Goal: Information Seeking & Learning: Understand process/instructions

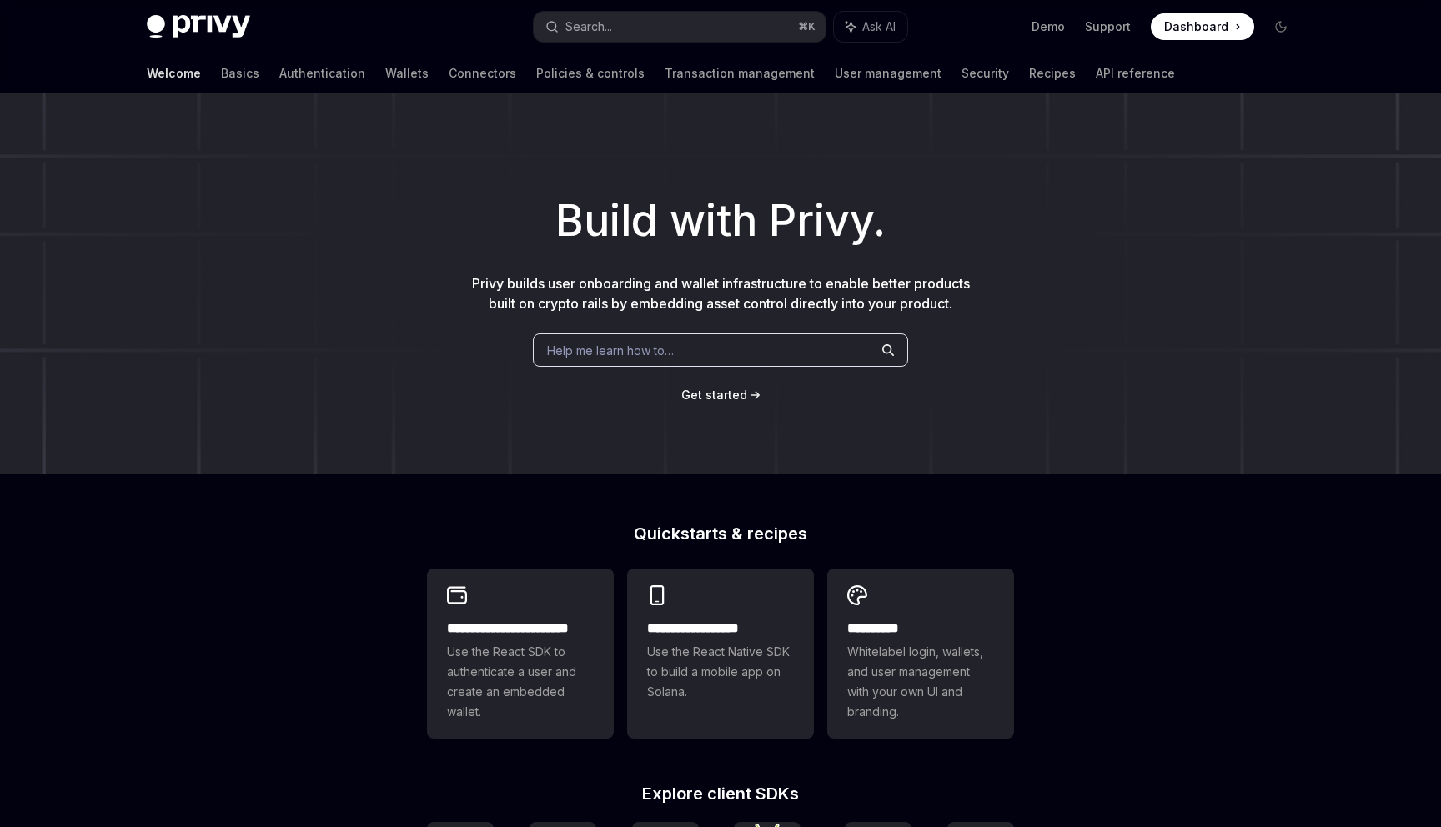
scroll to position [202, 0]
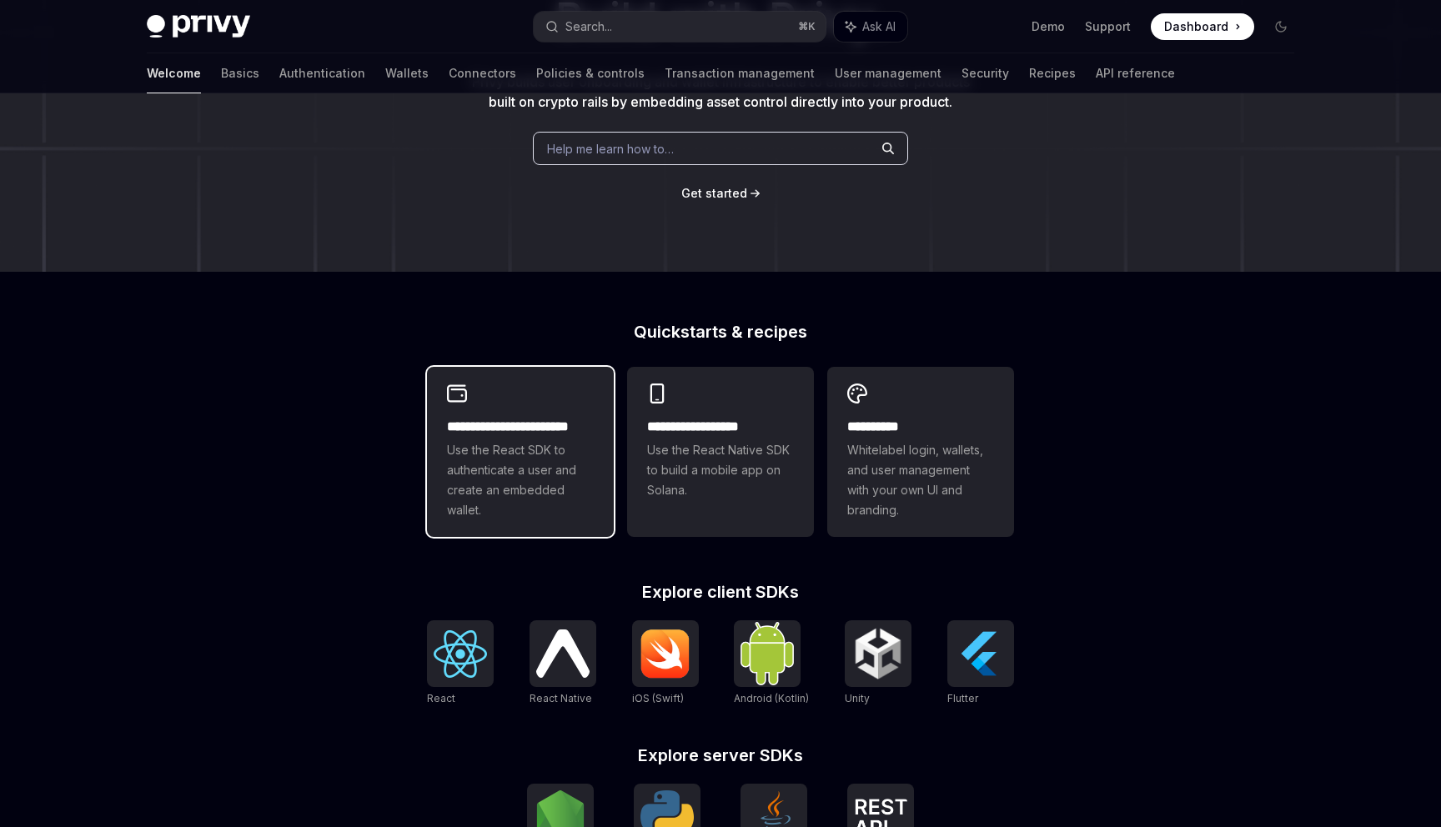
click at [544, 512] on span "Use the React SDK to authenticate a user and create an embedded wallet." at bounding box center [520, 480] width 147 height 80
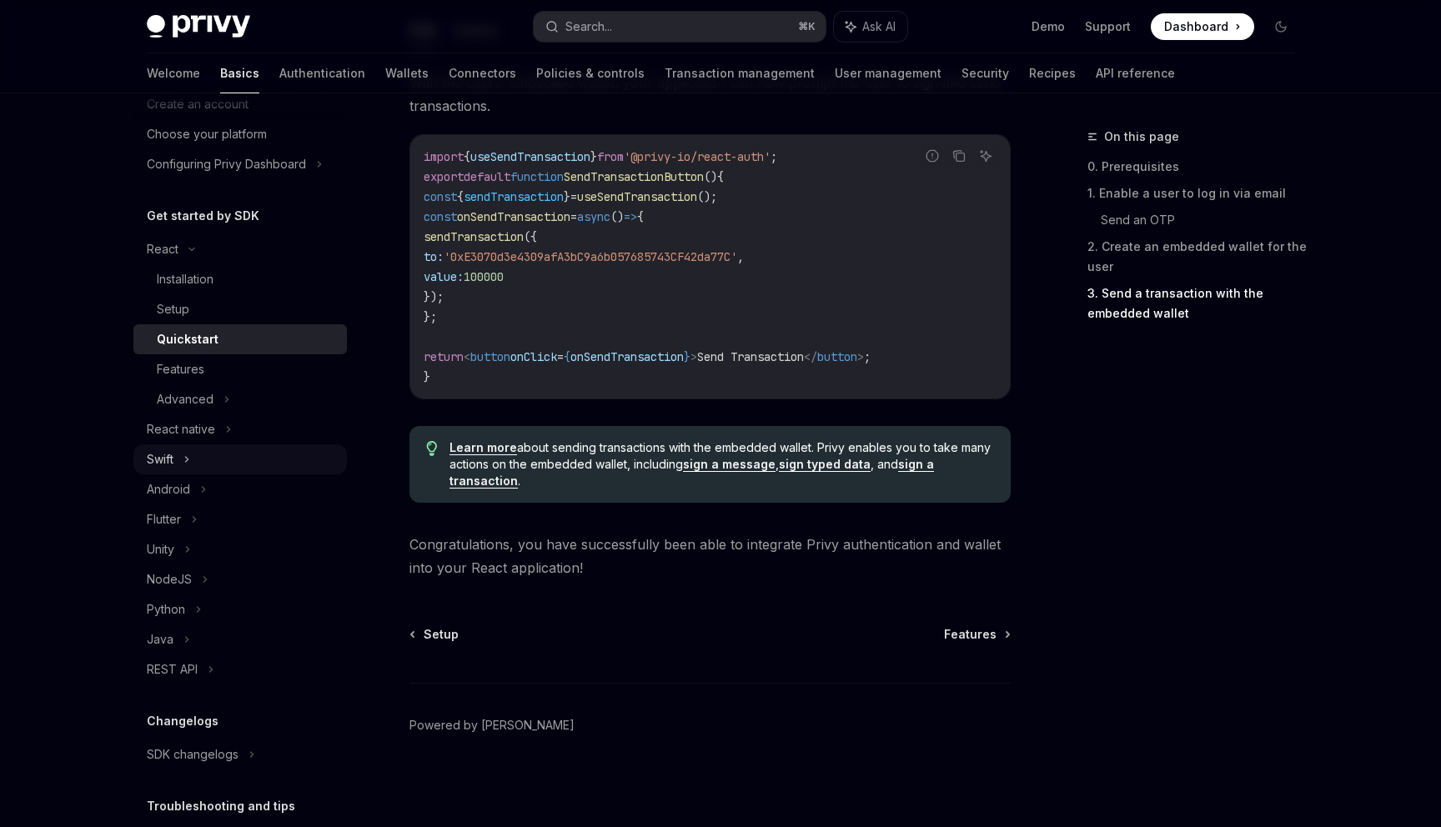
scroll to position [93, 0]
click at [231, 278] on div "Installation" at bounding box center [247, 275] width 180 height 20
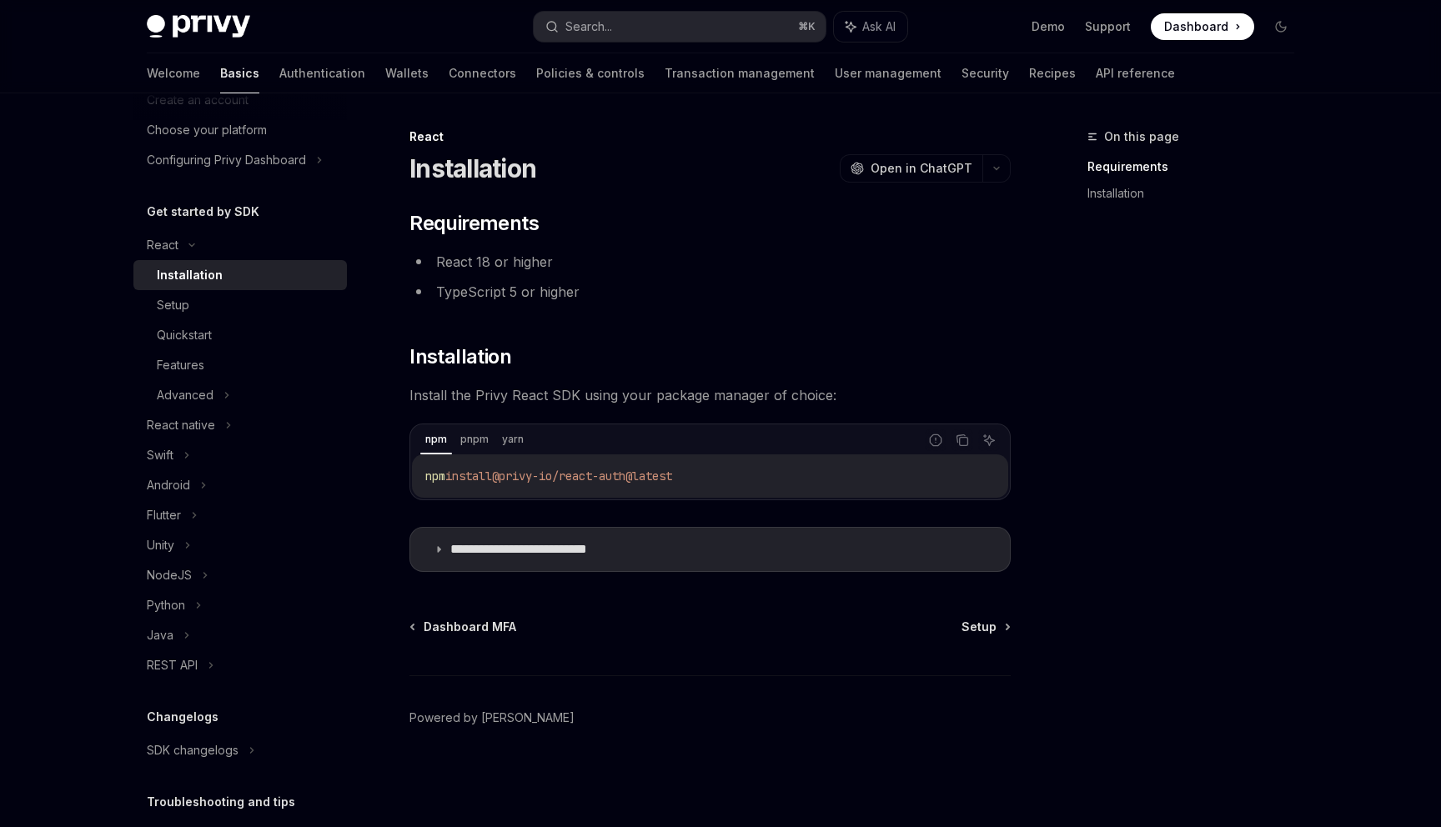
drag, startPoint x: 703, startPoint y: 475, endPoint x: 410, endPoint y: 479, distance: 292.7
click at [410, 479] on div "npm pnpm yarn Report incorrect code Copy Ask AI npm install @privy-io/react-aut…" at bounding box center [709, 462] width 601 height 77
copy span "npm install @privy-io/react-auth@latest"
click at [705, 597] on div "**********" at bounding box center [553, 477] width 920 height 700
click at [254, 303] on div "Setup" at bounding box center [247, 305] width 180 height 20
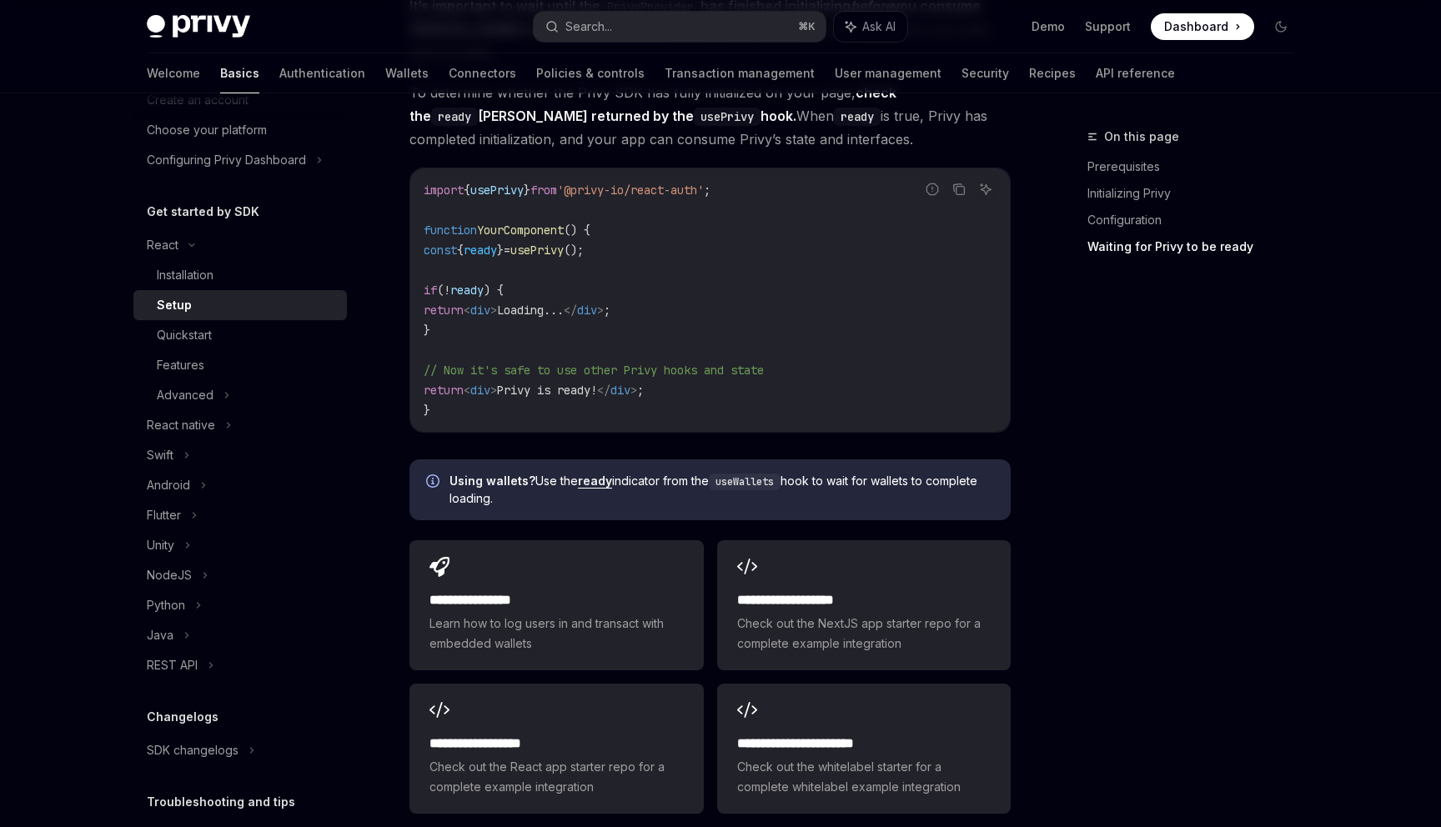
scroll to position [2035, 0]
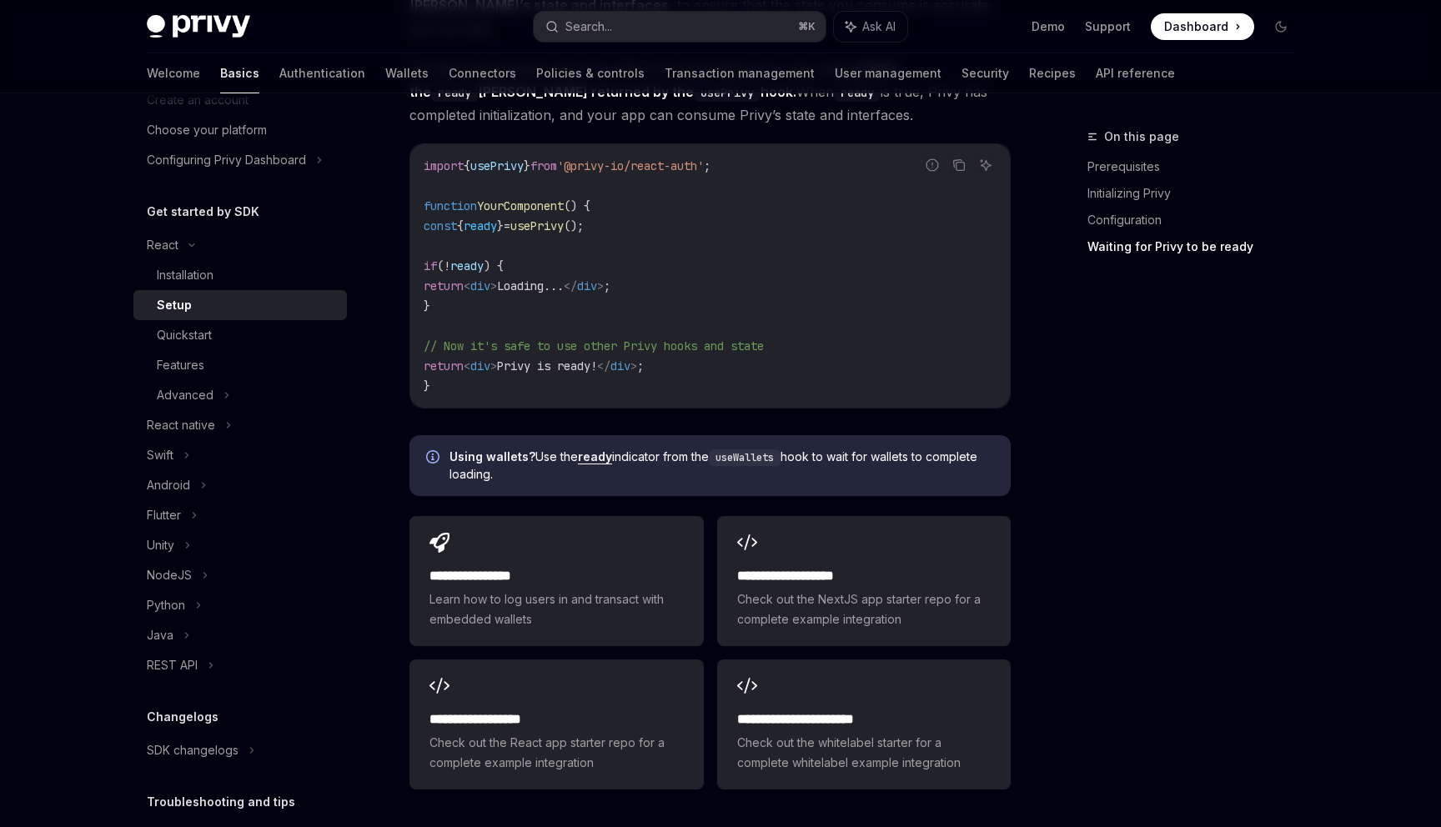
scroll to position [1870, 0]
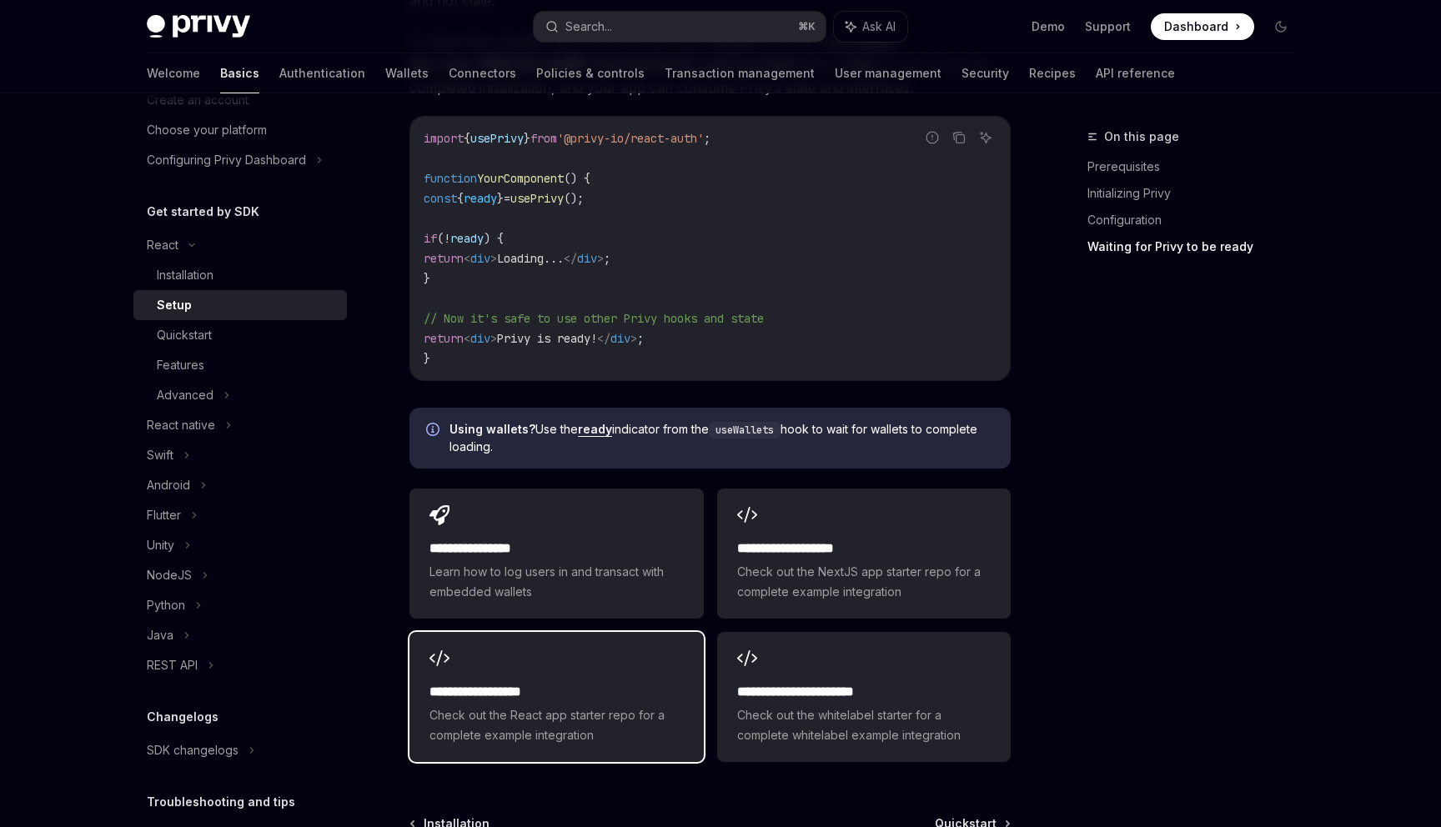
click at [570, 682] on h2 "**********" at bounding box center [555, 692] width 253 height 20
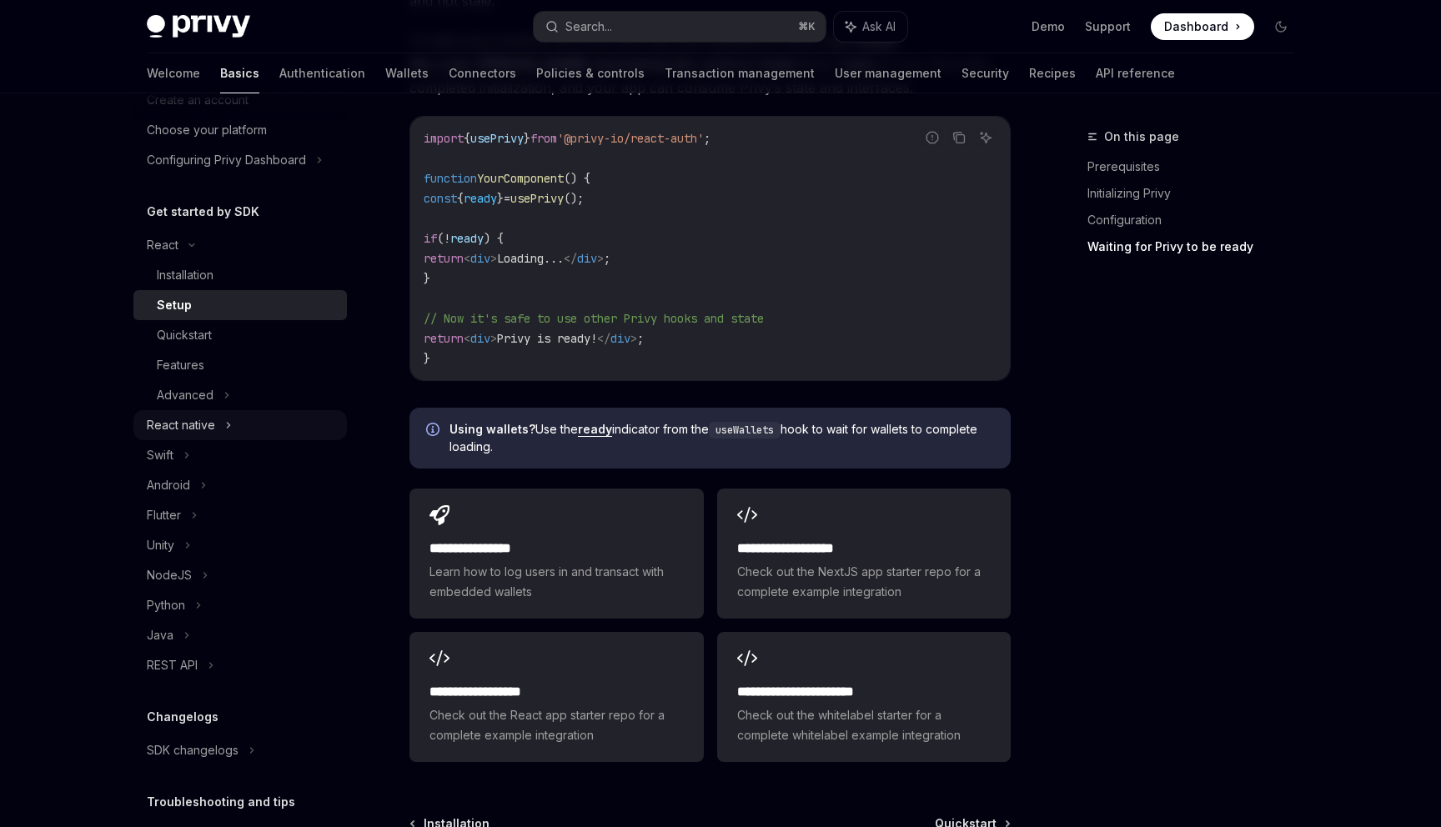
click at [197, 422] on div "React native" at bounding box center [181, 425] width 68 height 20
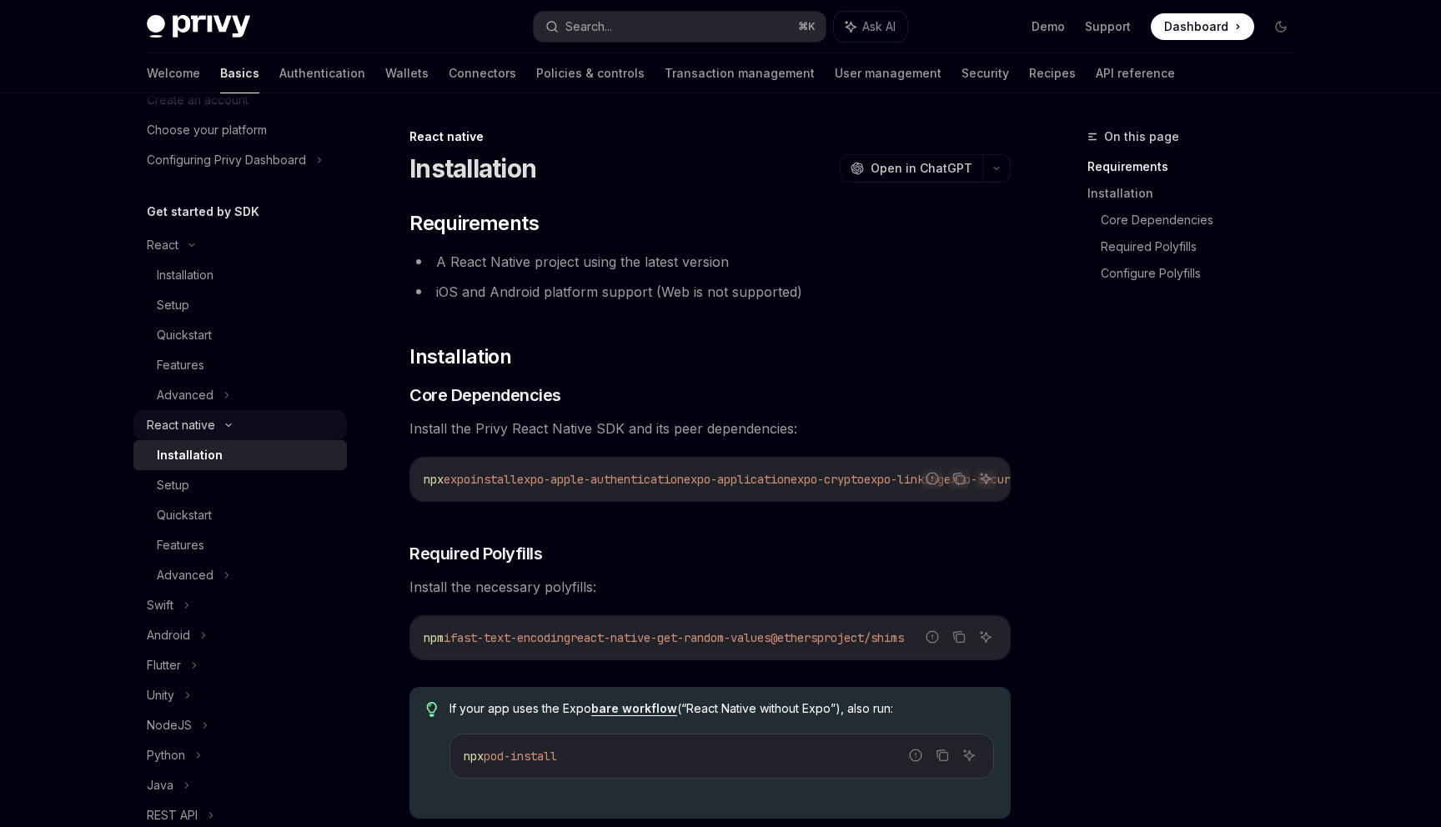
click at [197, 422] on div "React native" at bounding box center [181, 425] width 68 height 20
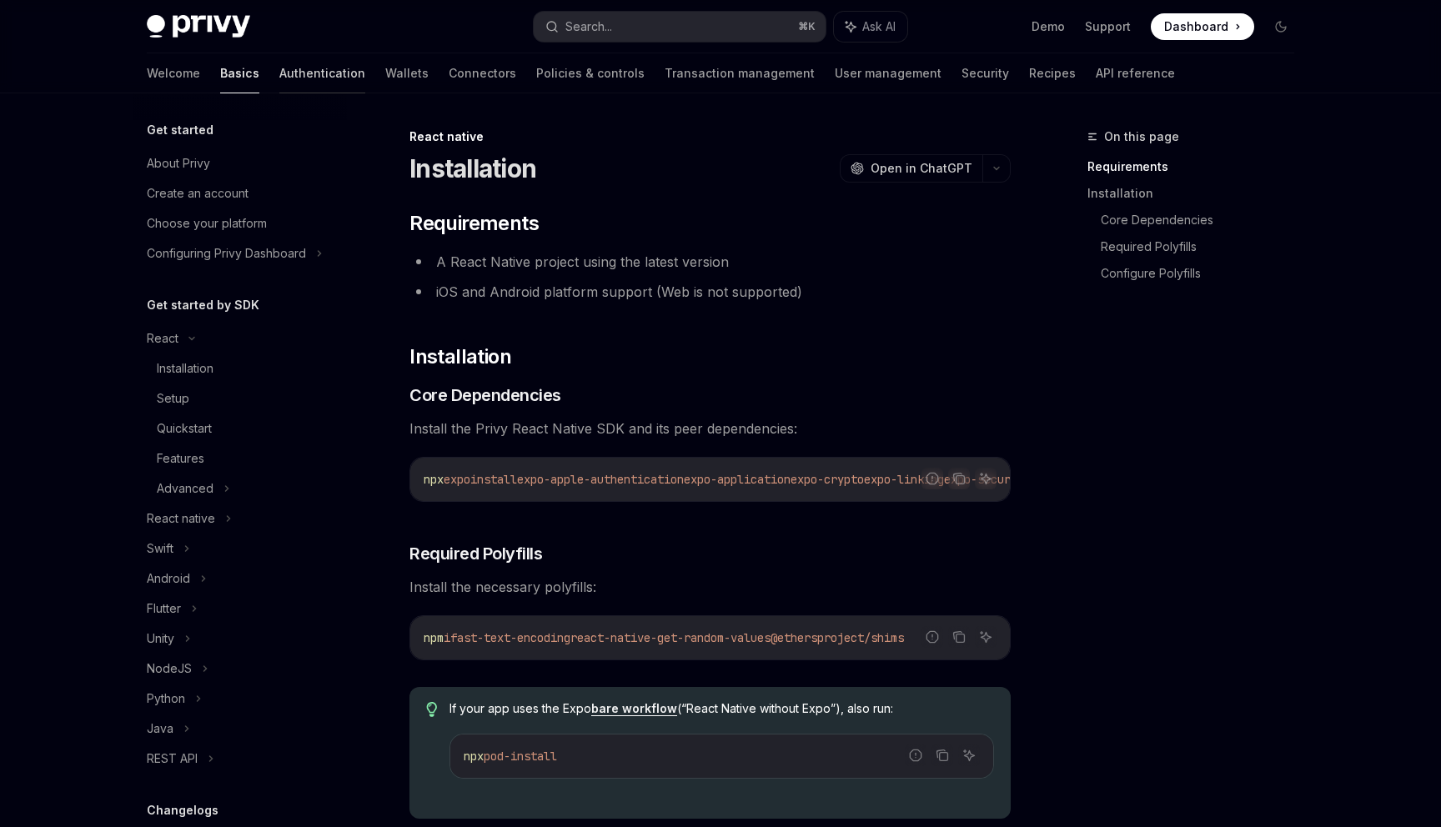
click at [279, 74] on link "Authentication" at bounding box center [322, 73] width 86 height 40
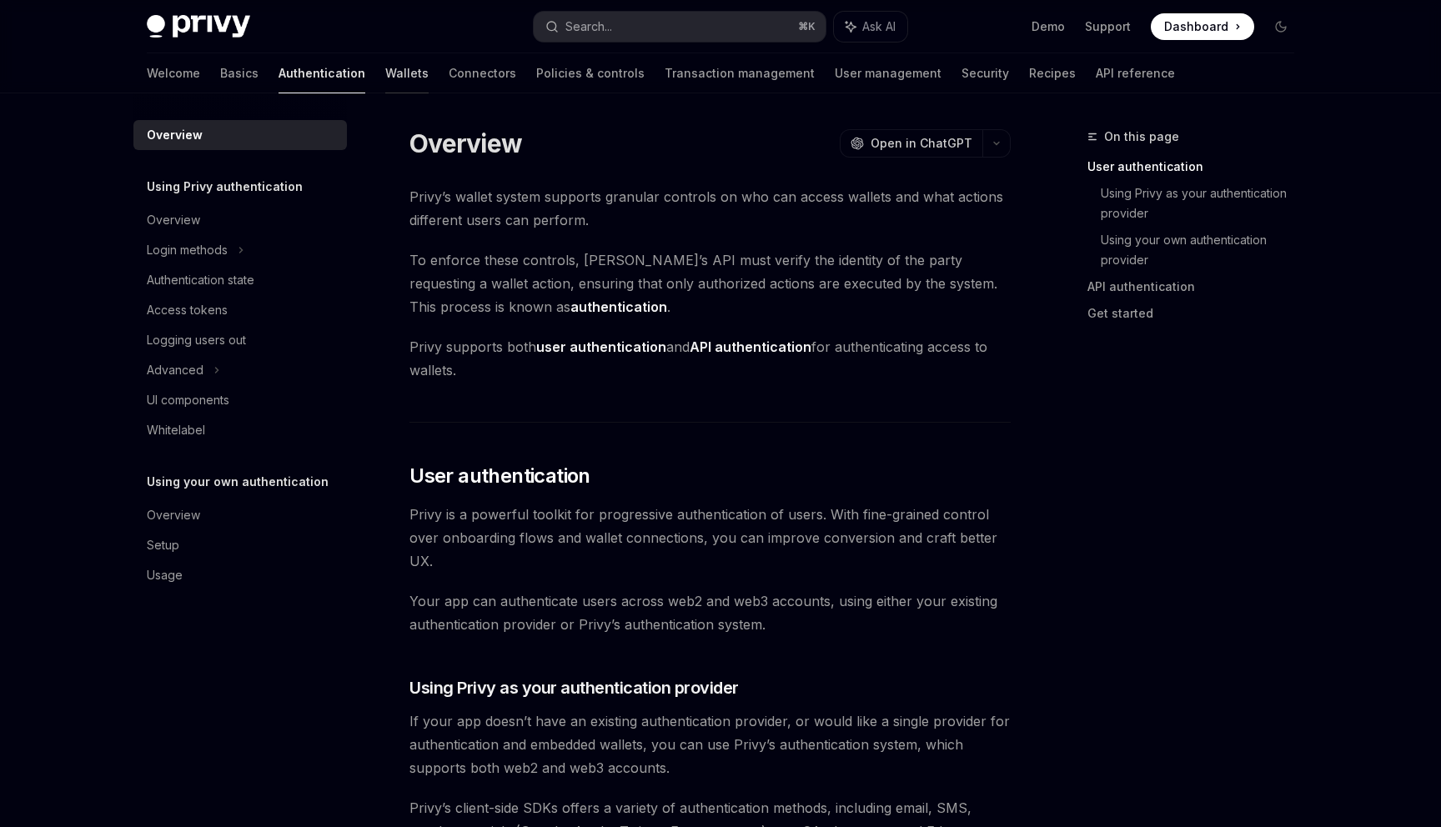
click at [385, 76] on link "Wallets" at bounding box center [406, 73] width 43 height 40
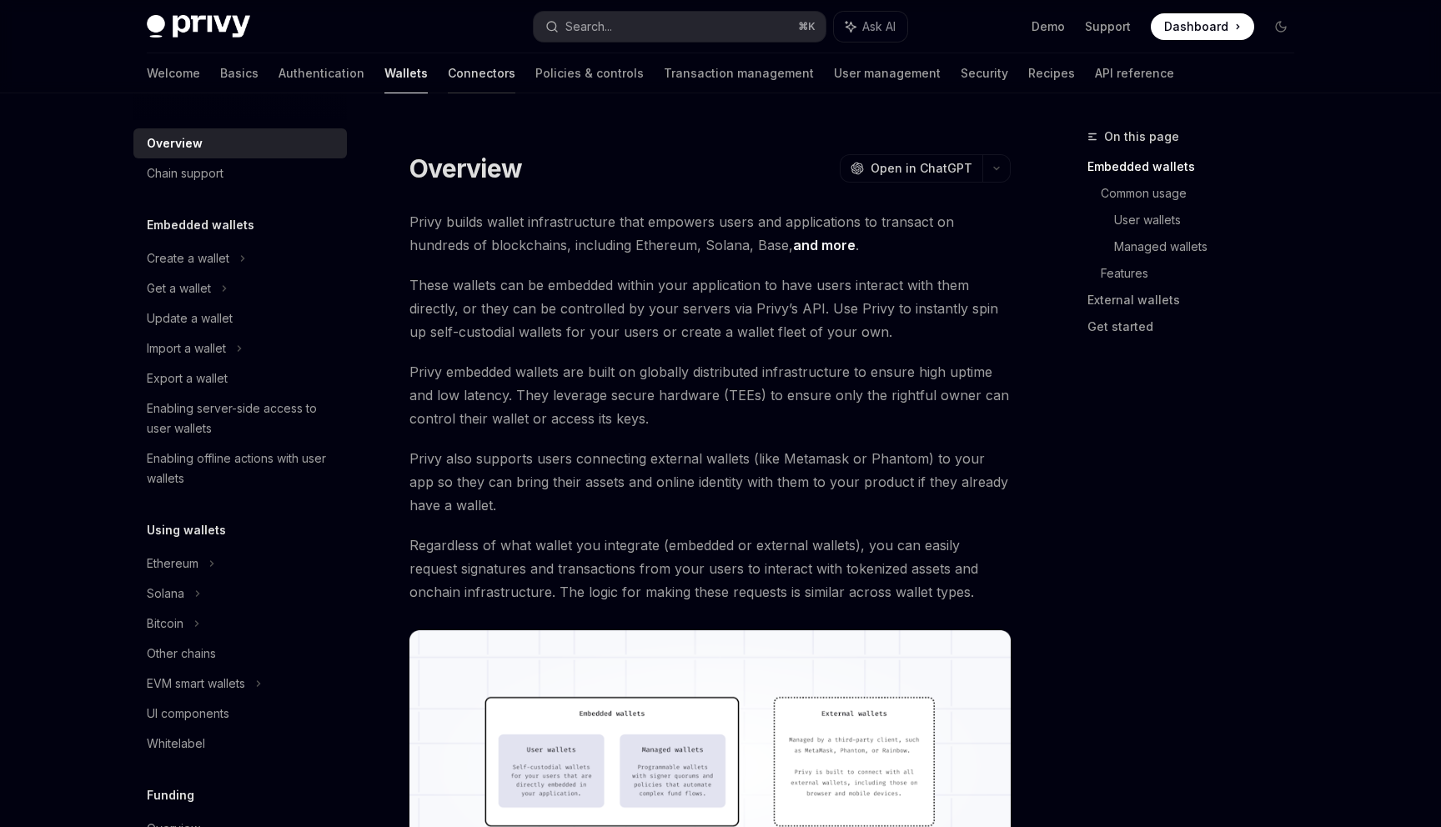
click at [448, 66] on link "Connectors" at bounding box center [482, 73] width 68 height 40
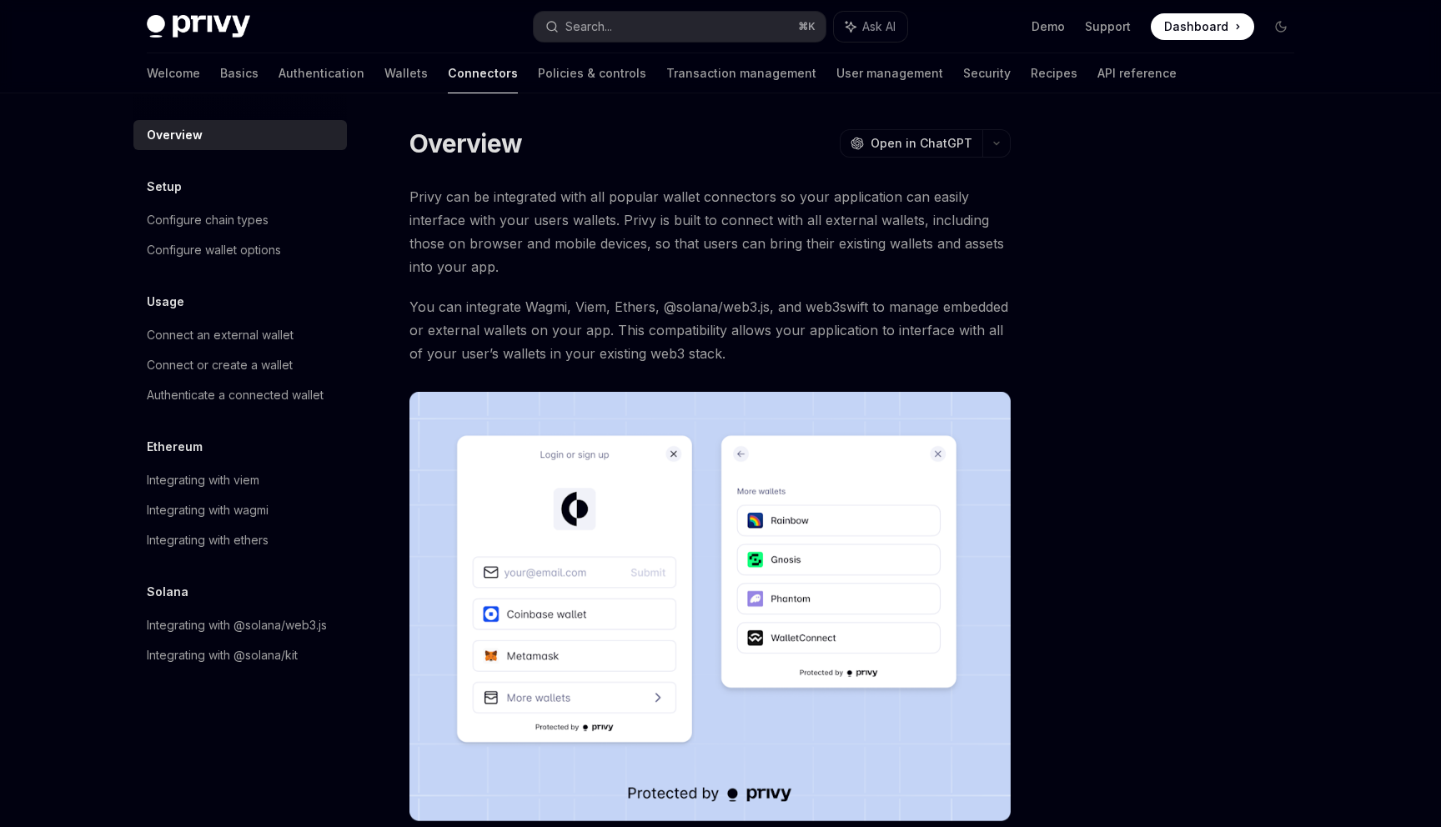
scroll to position [242, 0]
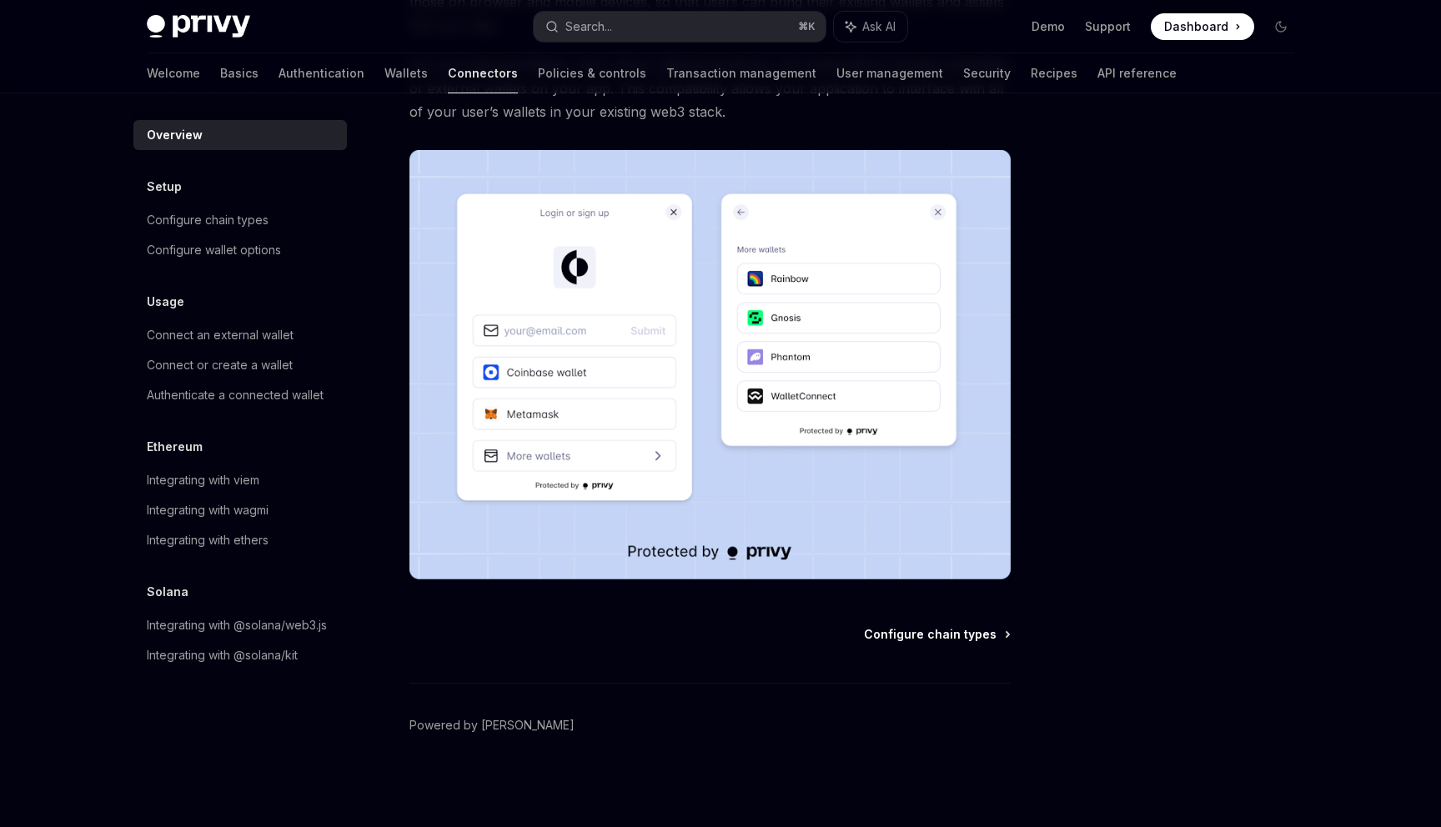
click at [942, 642] on span "Configure chain types" at bounding box center [930, 634] width 133 height 17
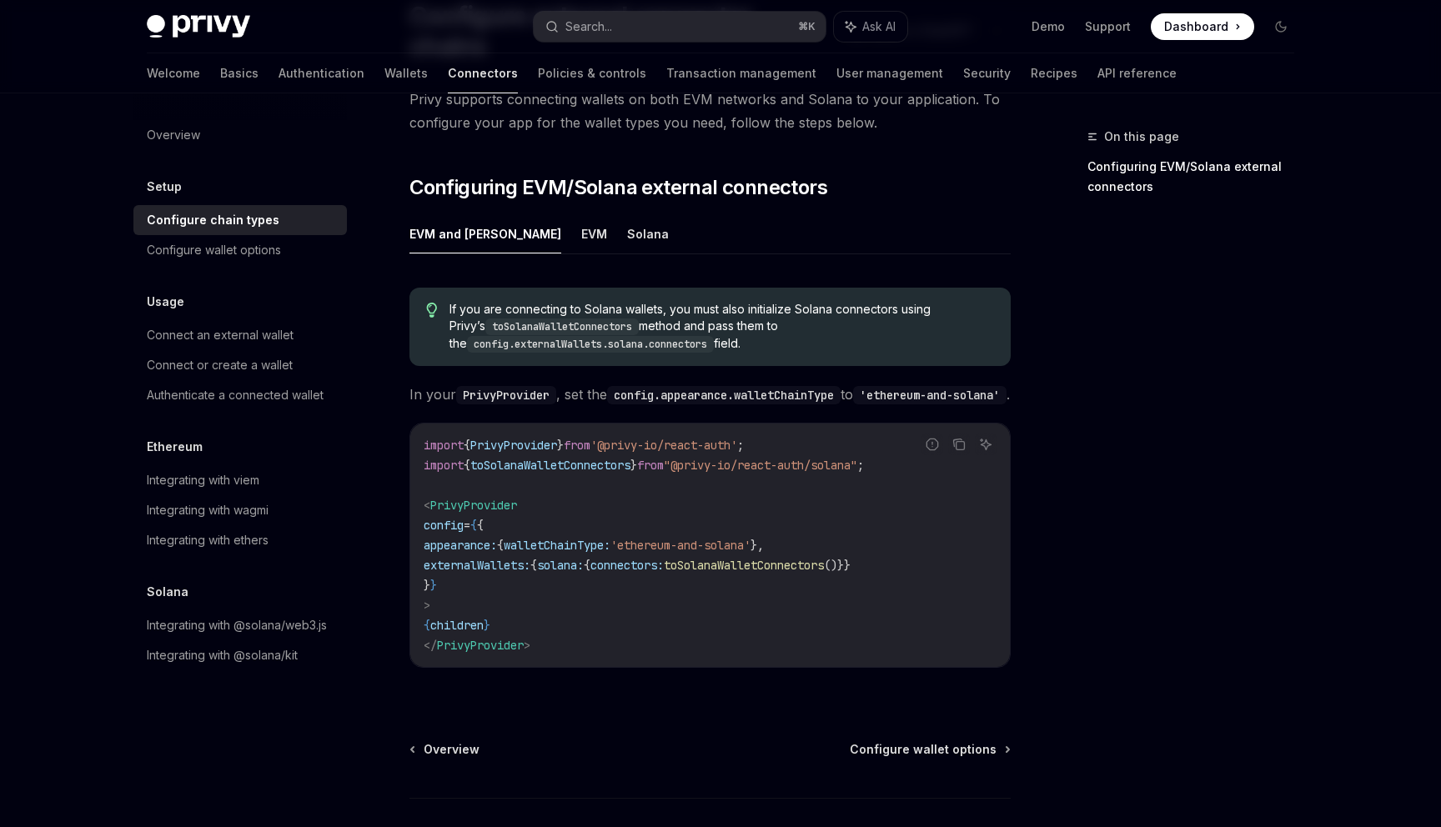
scroll to position [157, 0]
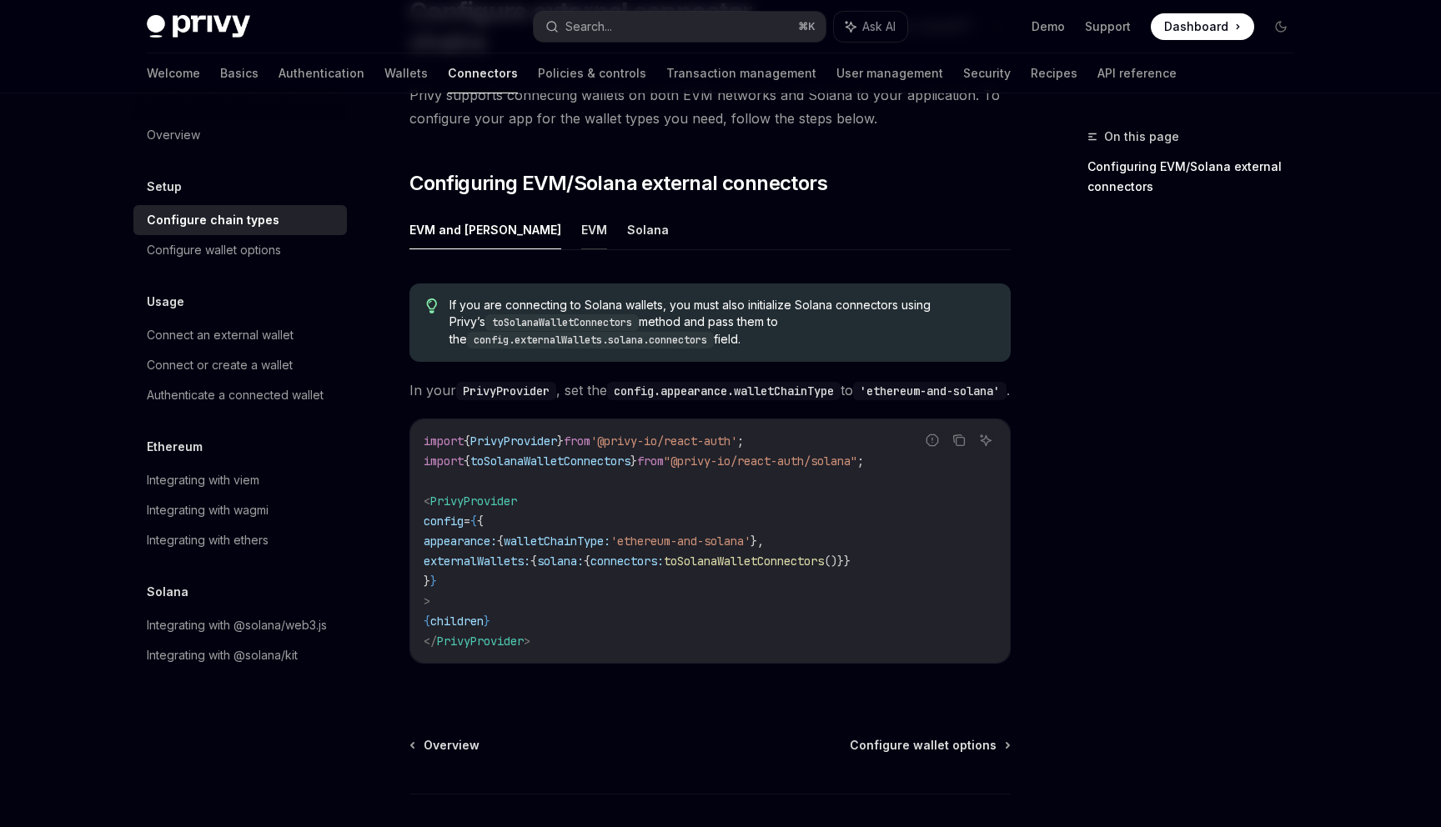
click at [581, 210] on button "EVM" at bounding box center [594, 229] width 26 height 39
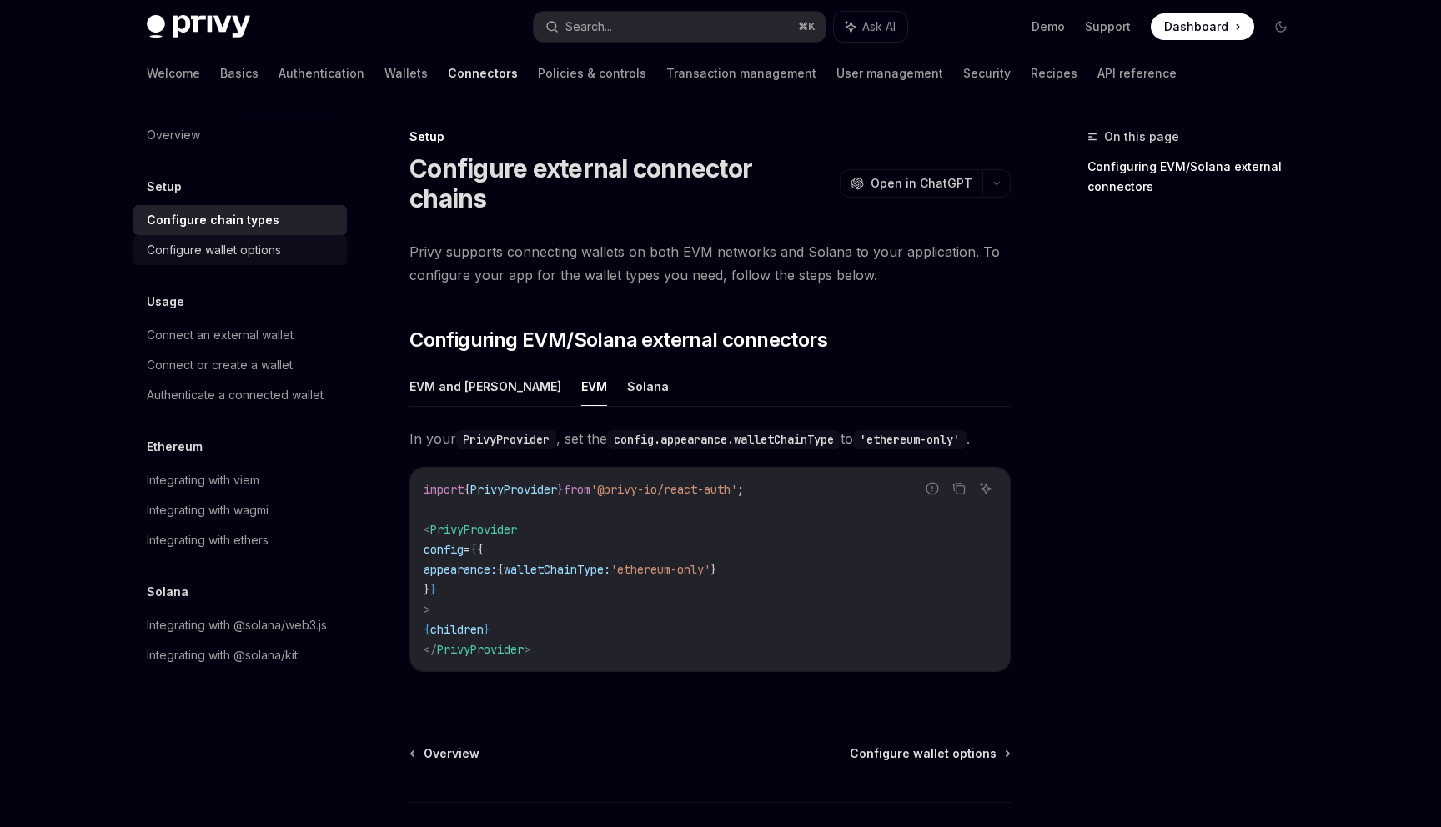
click at [216, 254] on div "Configure wallet options" at bounding box center [214, 250] width 134 height 20
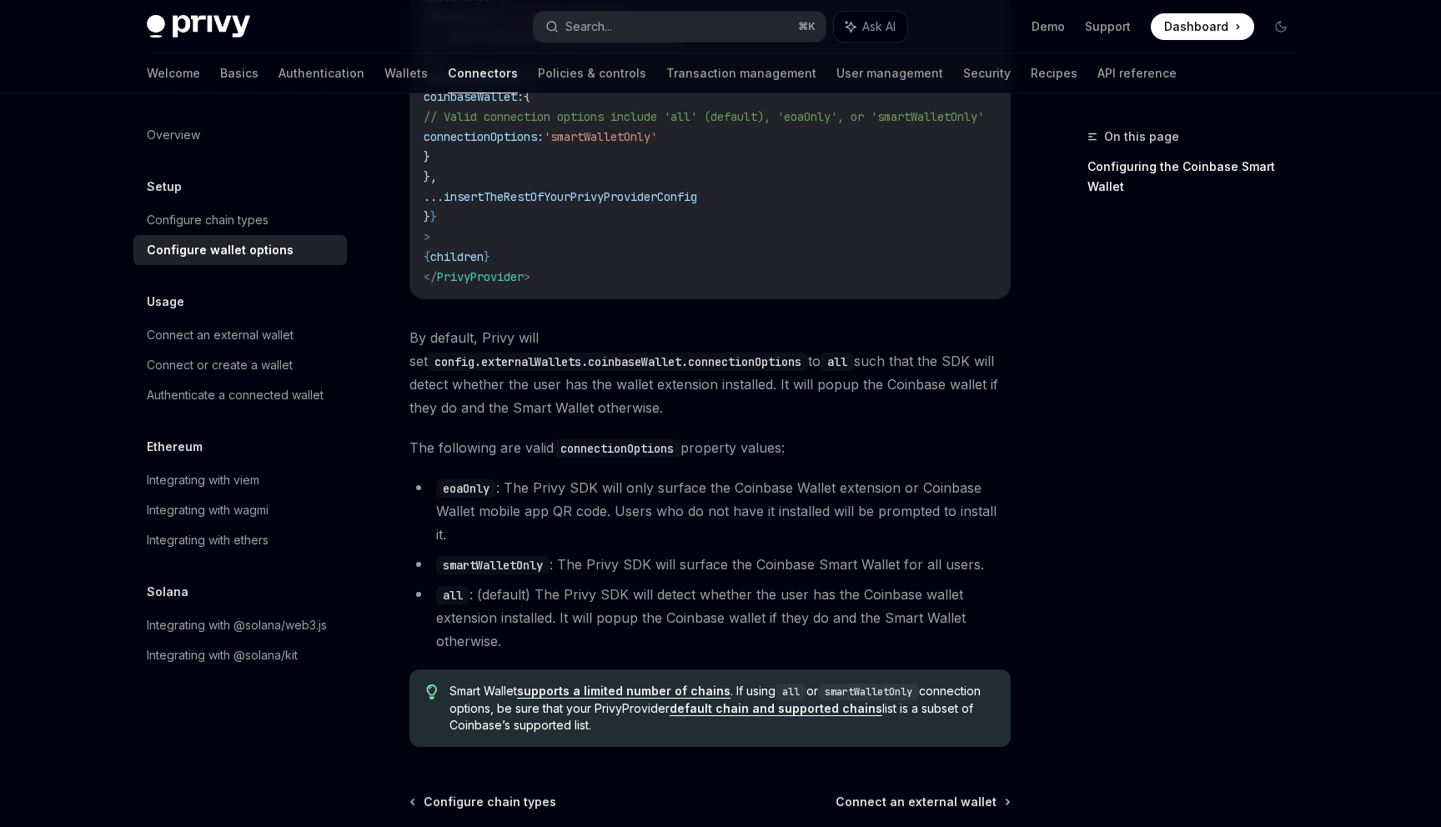
scroll to position [2298, 0]
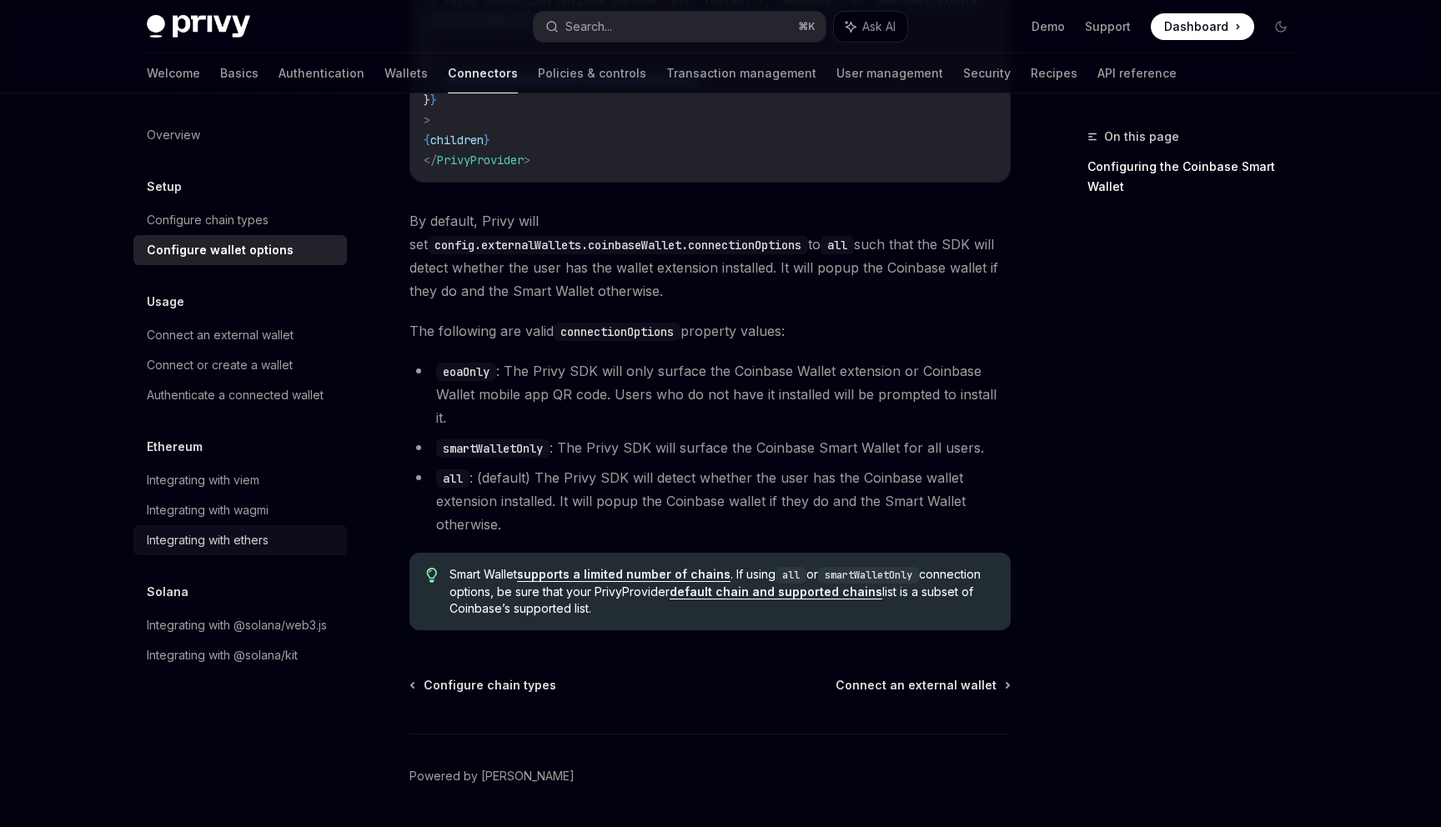
click at [239, 540] on div "Integrating with ethers" at bounding box center [208, 540] width 122 height 20
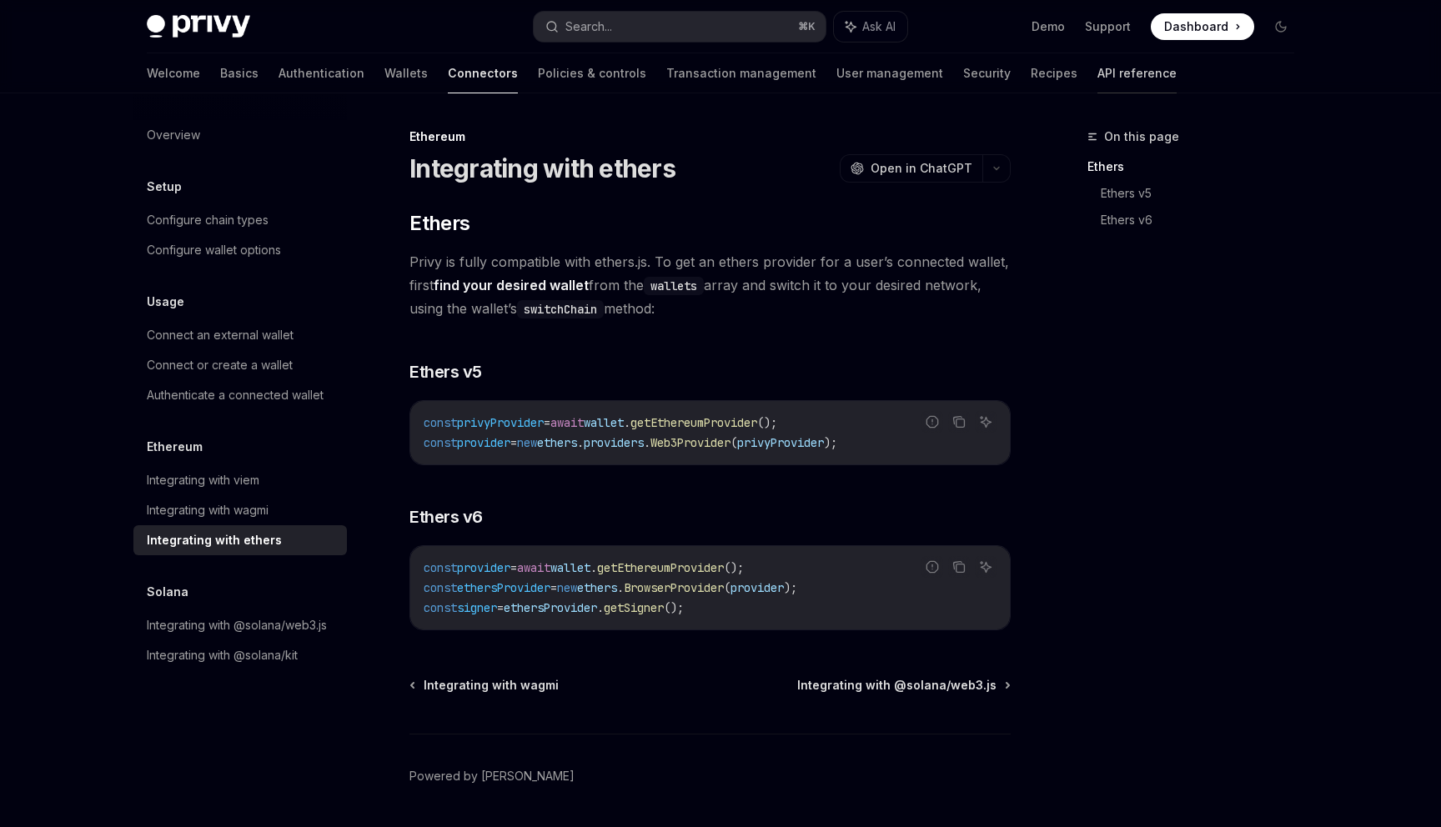
click at [1097, 76] on link "API reference" at bounding box center [1136, 73] width 79 height 40
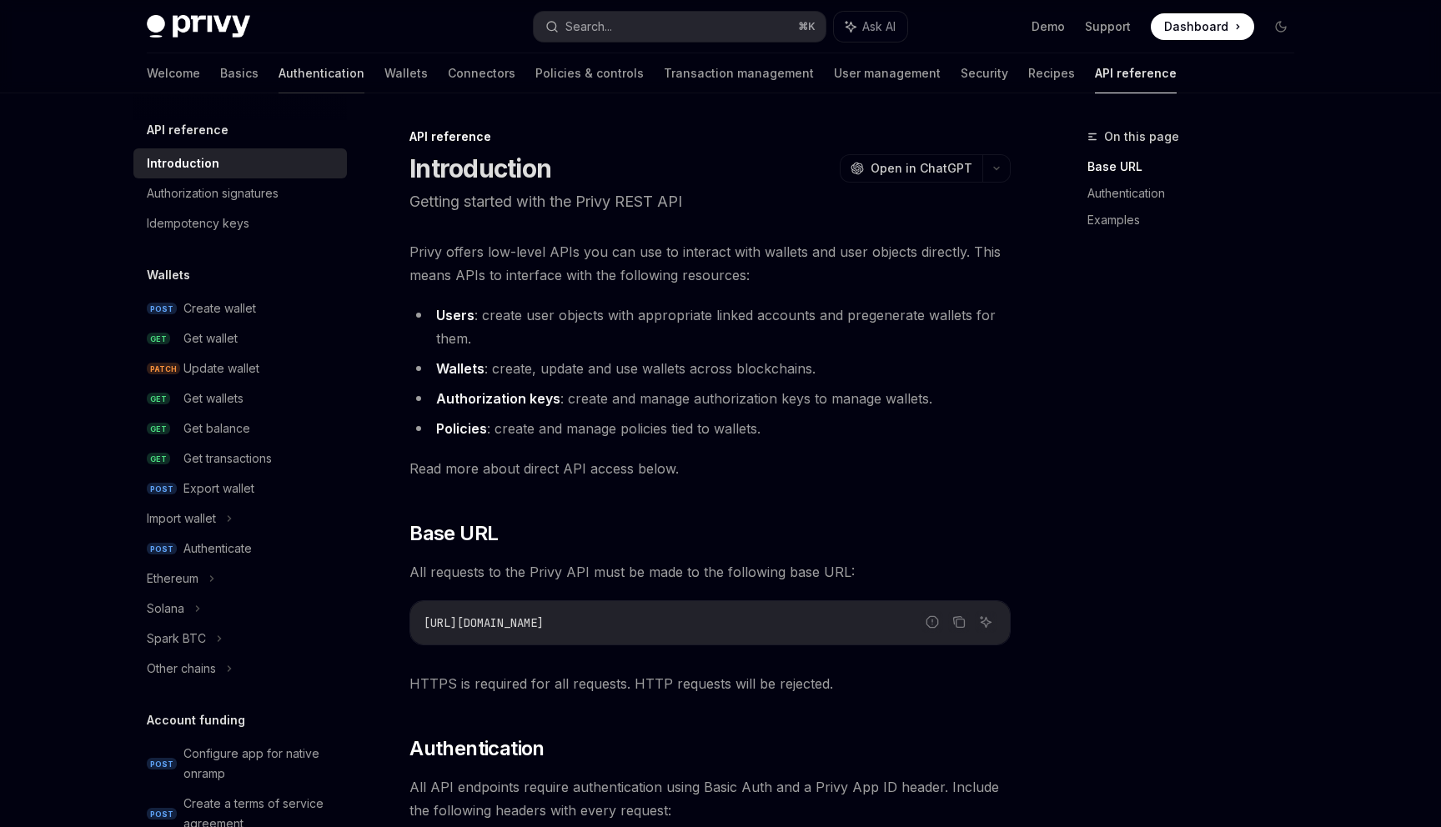
click at [278, 66] on link "Authentication" at bounding box center [321, 73] width 86 height 40
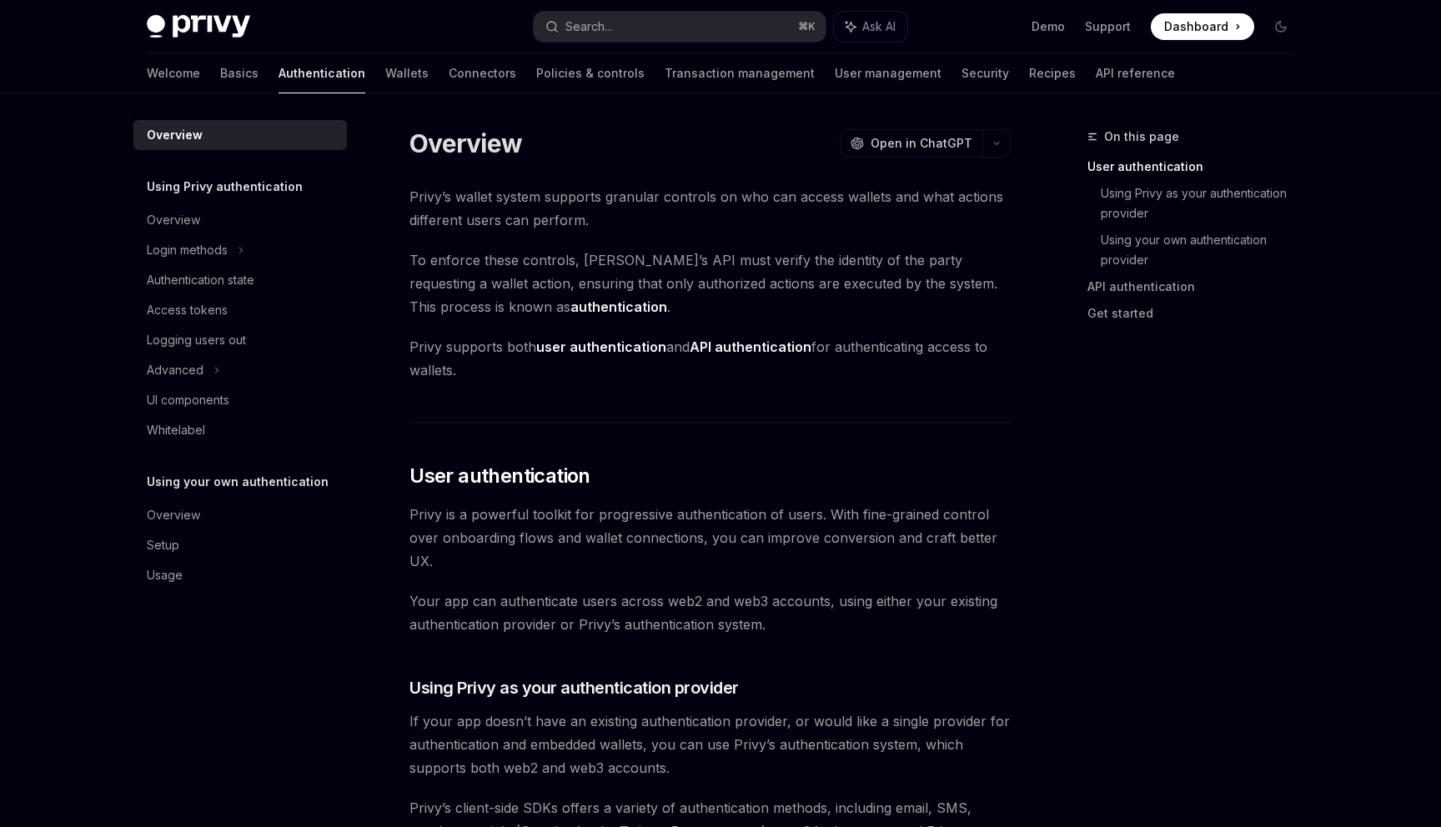
click at [1186, 22] on span "Dashboard" at bounding box center [1196, 26] width 64 height 17
click at [186, 204] on div "Using Privy authentication Overview Login methods Authentication state Access t…" at bounding box center [239, 311] width 213 height 268
click at [178, 218] on div "Overview" at bounding box center [173, 220] width 53 height 20
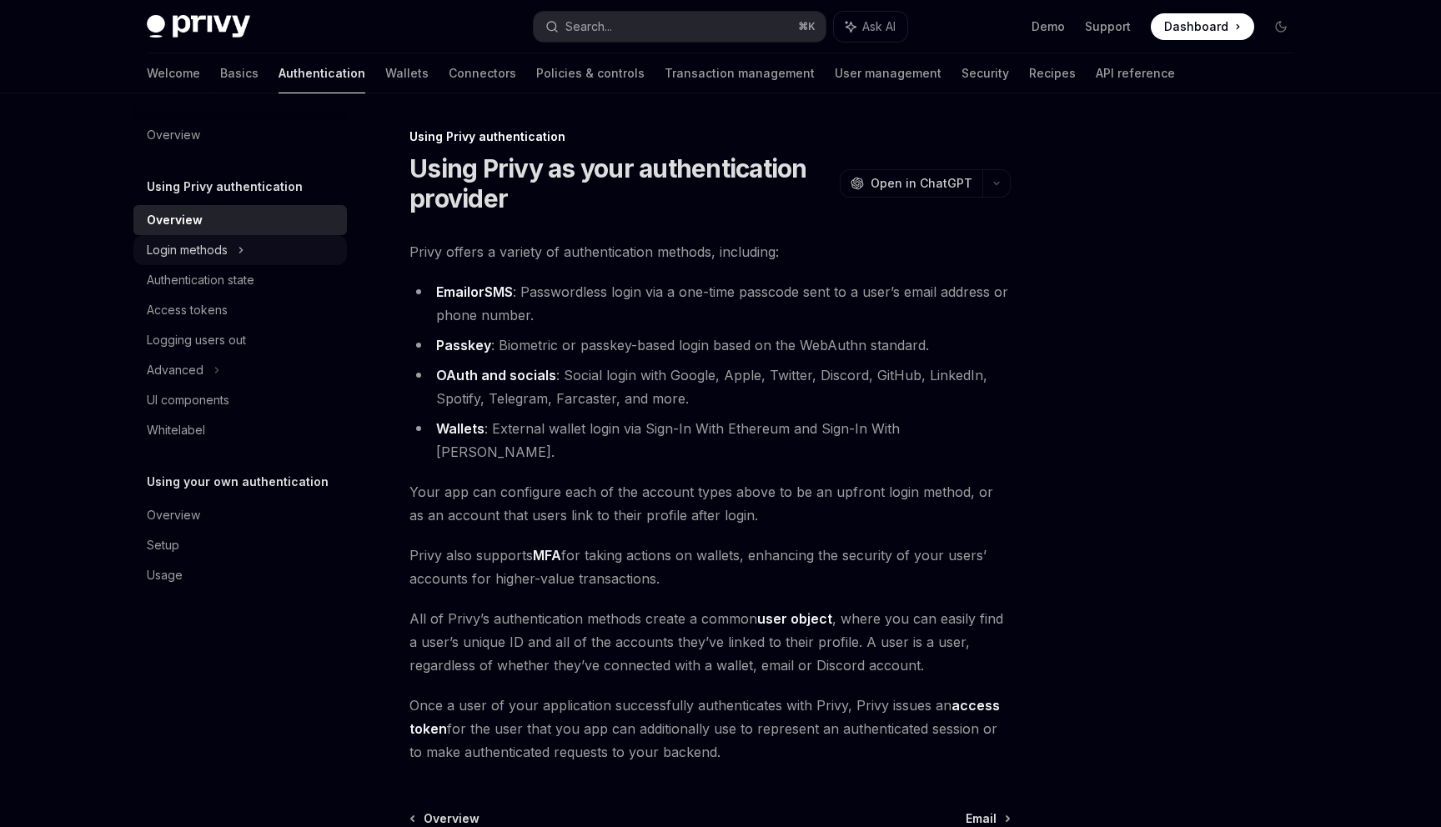
click at [251, 253] on div "Login methods" at bounding box center [239, 250] width 213 height 30
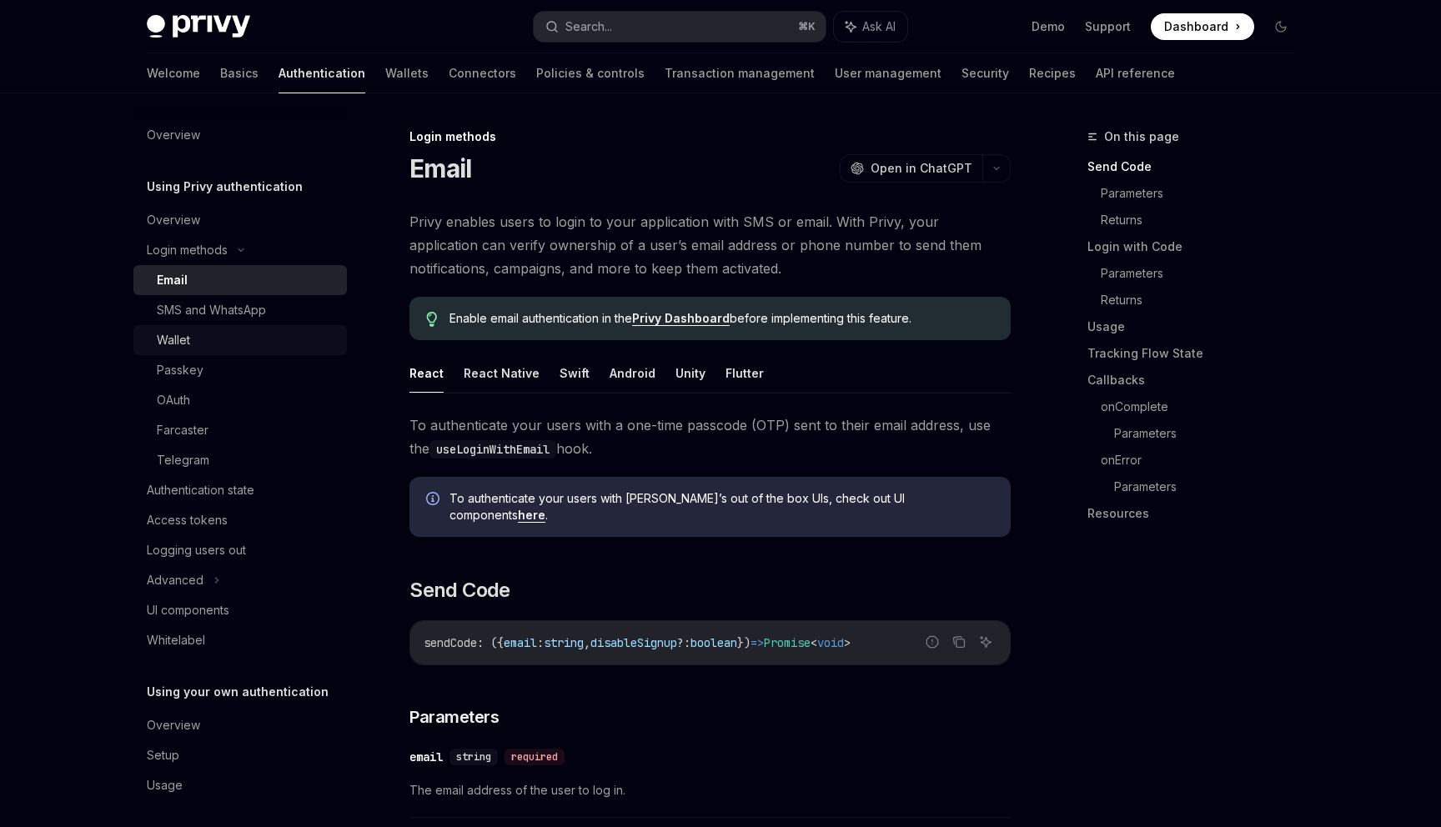
click at [228, 333] on div "Wallet" at bounding box center [247, 340] width 180 height 20
type textarea "*"
